Goal: Task Accomplishment & Management: Use online tool/utility

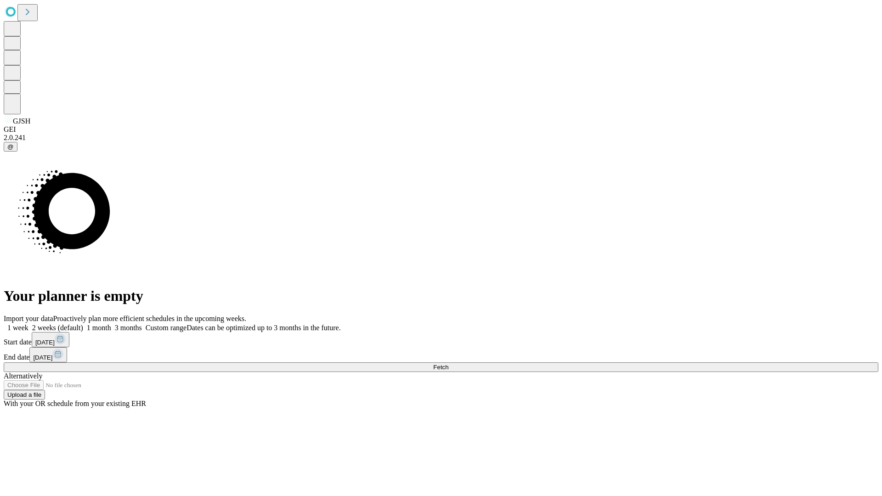
click at [448, 364] on span "Fetch" at bounding box center [440, 367] width 15 height 7
